Goal: Navigation & Orientation: Find specific page/section

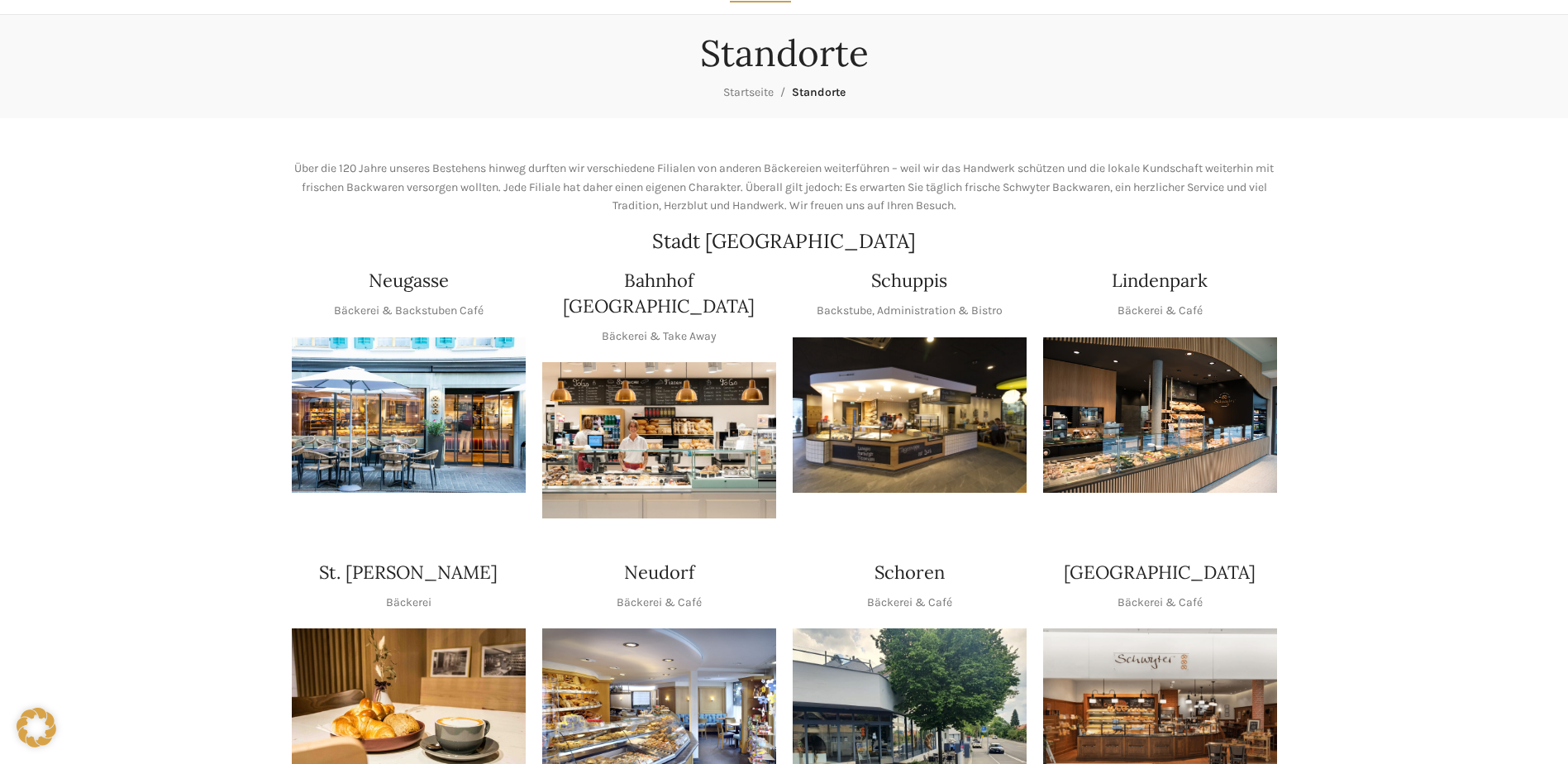
scroll to position [496, 0]
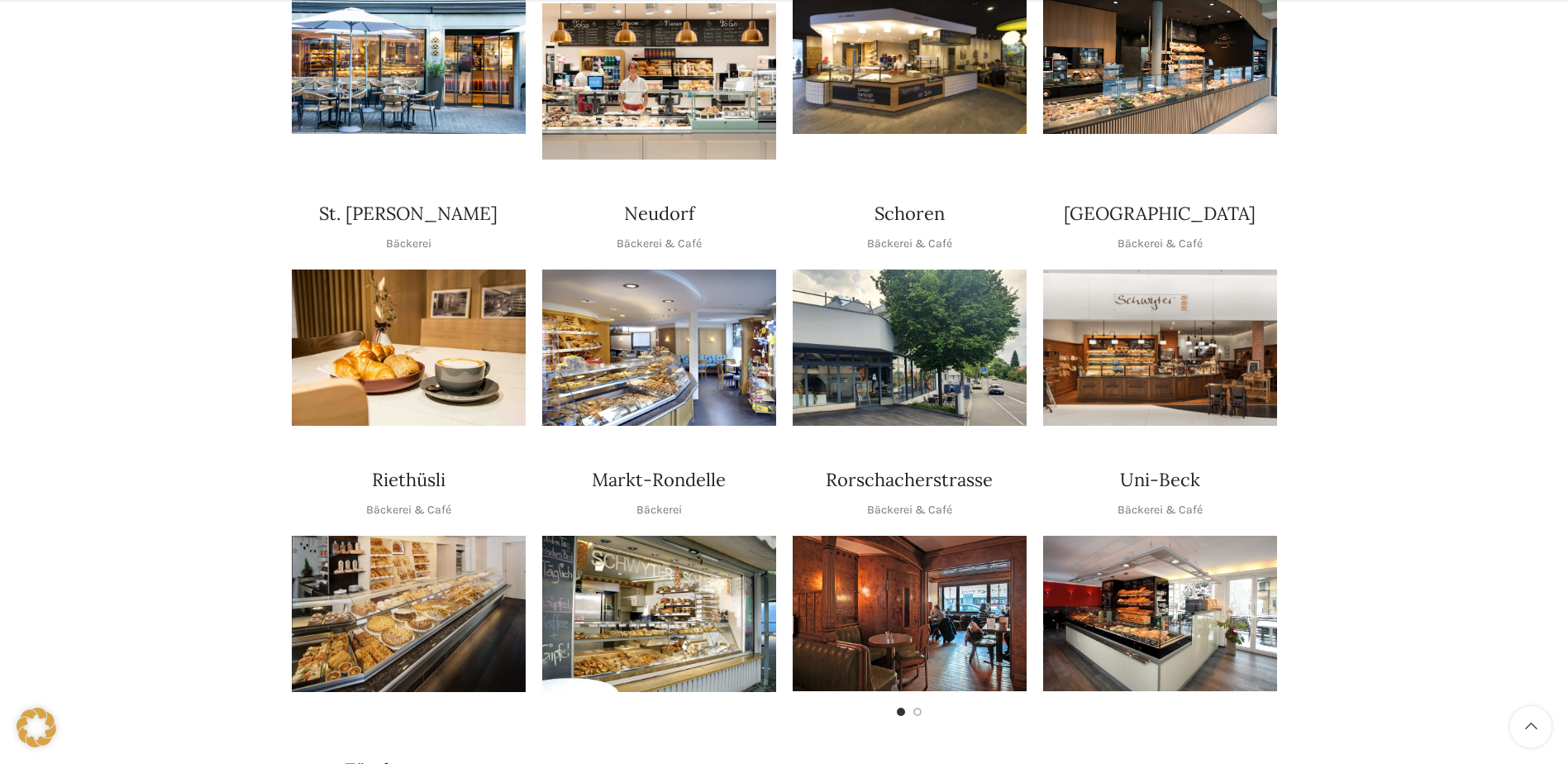
click at [666, 59] on img "1 / 1" at bounding box center [659, 82] width 234 height 156
click at [645, 335] on img "1 / 1" at bounding box center [659, 348] width 234 height 156
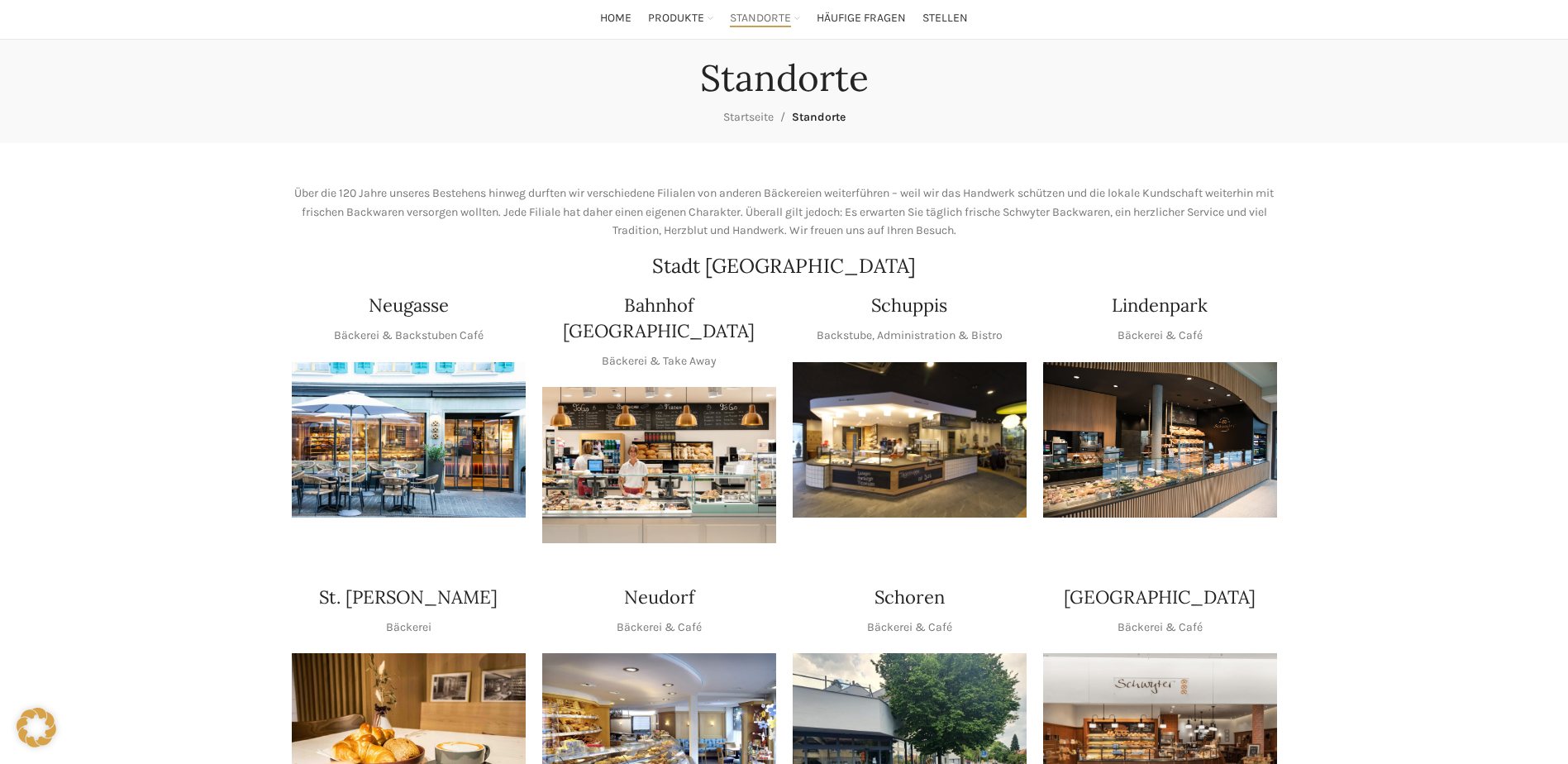
scroll to position [0, 0]
